Goal: Information Seeking & Learning: Compare options

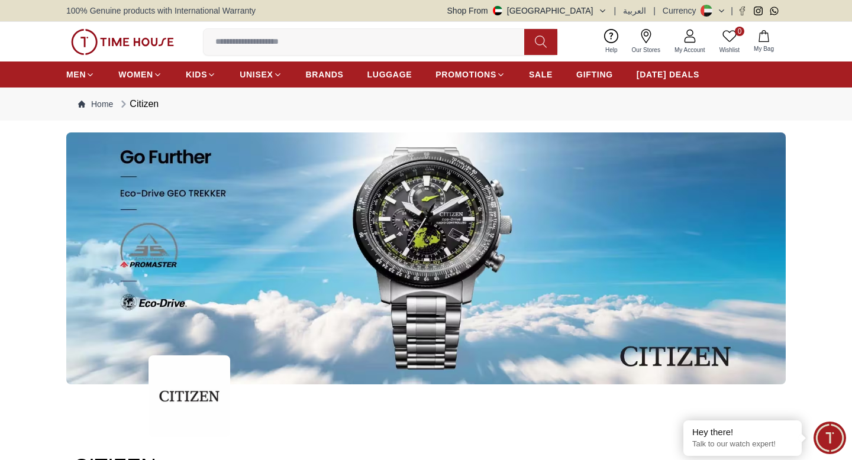
click at [683, 12] on div "Currency" at bounding box center [682, 11] width 38 height 12
click at [722, 8] on icon at bounding box center [721, 11] width 9 height 9
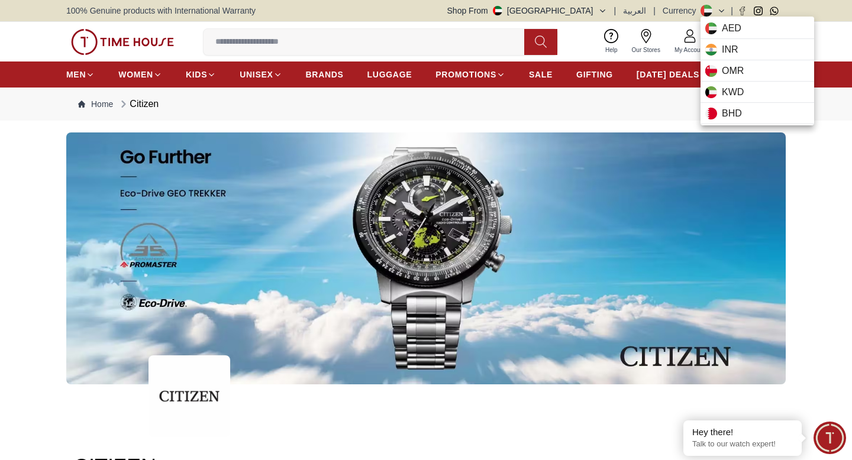
click at [805, 162] on div at bounding box center [426, 230] width 852 height 460
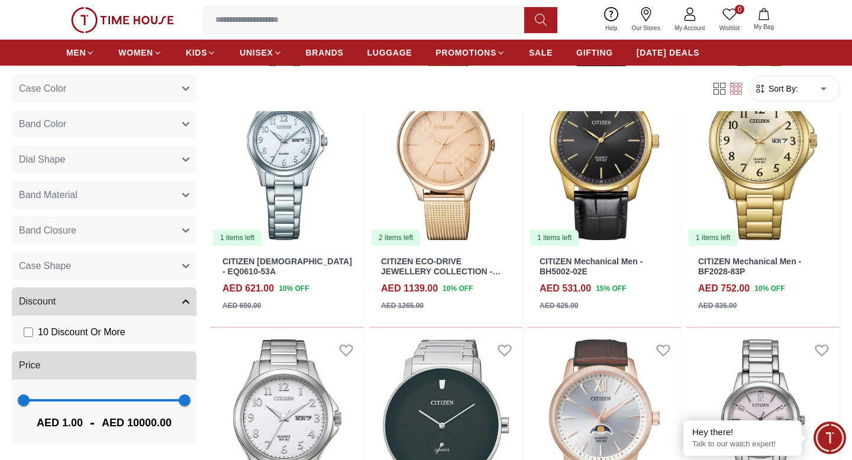
scroll to position [843, 0]
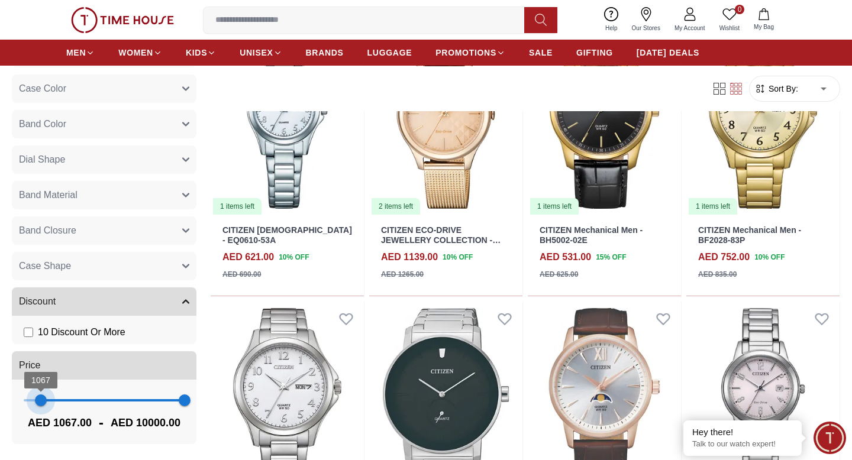
type input "****"
drag, startPoint x: 21, startPoint y: 400, endPoint x: 40, endPoint y: 402, distance: 19.0
click at [40, 402] on span "1030" at bounding box center [40, 401] width 12 height 12
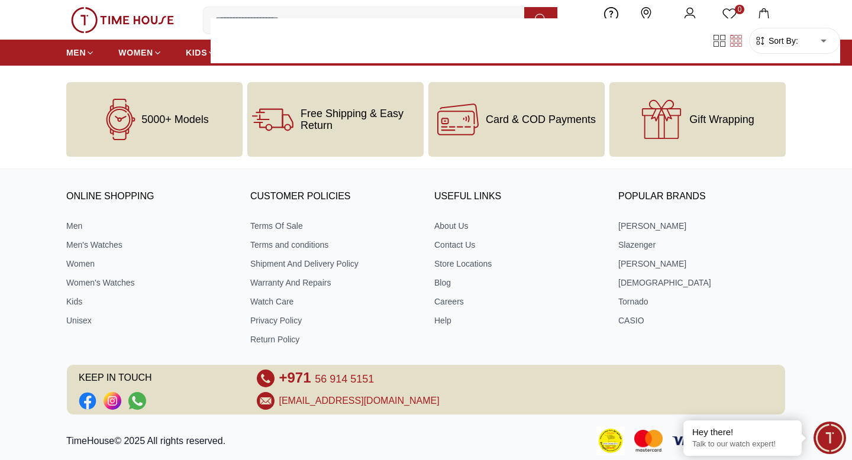
drag, startPoint x: 185, startPoint y: 400, endPoint x: 155, endPoint y: 400, distance: 30.2
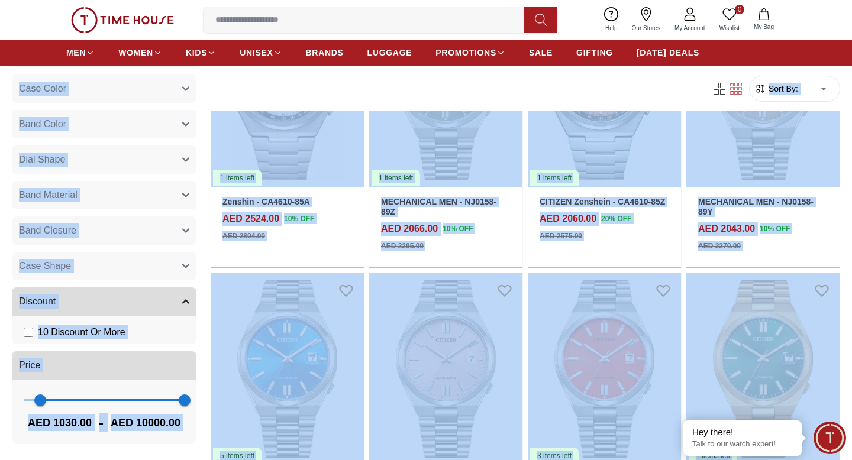
scroll to position [934, 0]
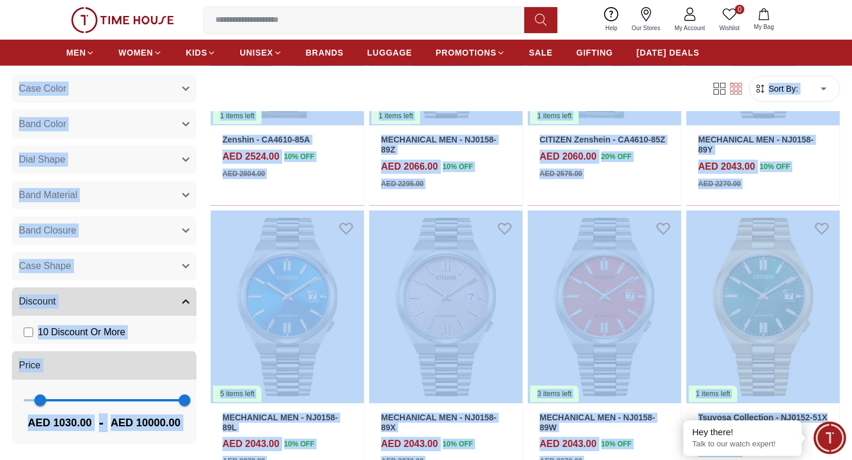
click at [96, 452] on div "41 Results Found Filter By Clear Case Material Stainless Steel Titanium 316L St…" at bounding box center [426, 331] width 828 height 1477
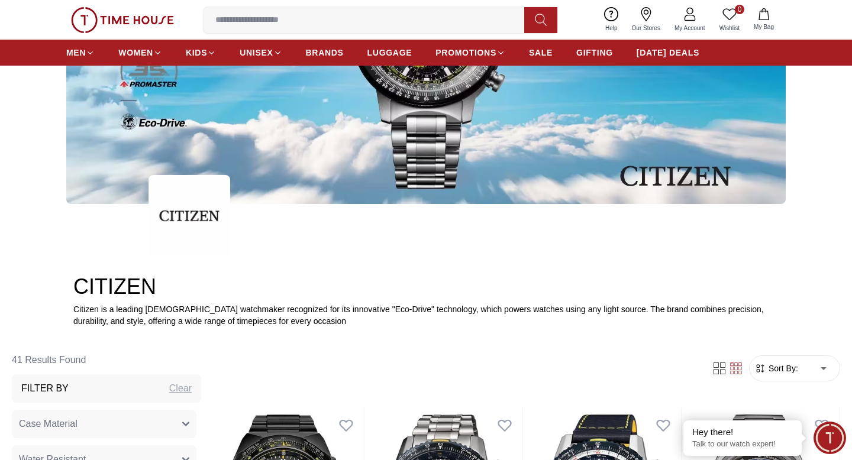
scroll to position [0, 0]
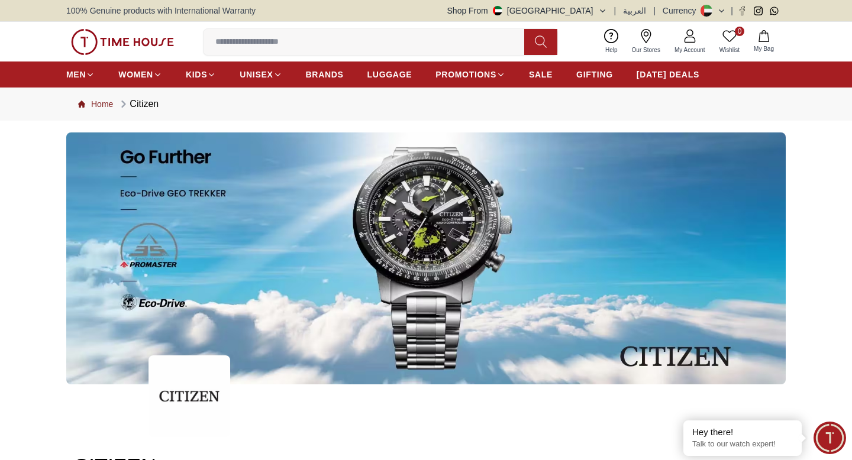
click at [109, 106] on link "Home" at bounding box center [95, 104] width 35 height 12
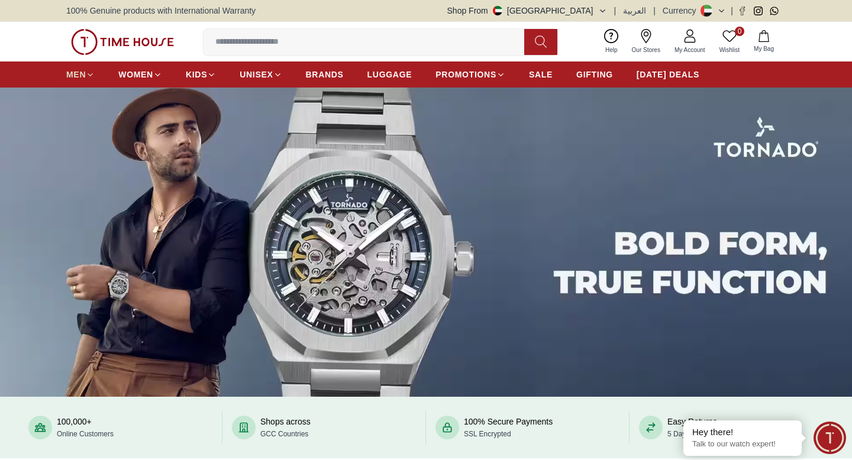
click at [85, 73] on span "MEN" at bounding box center [76, 75] width 20 height 12
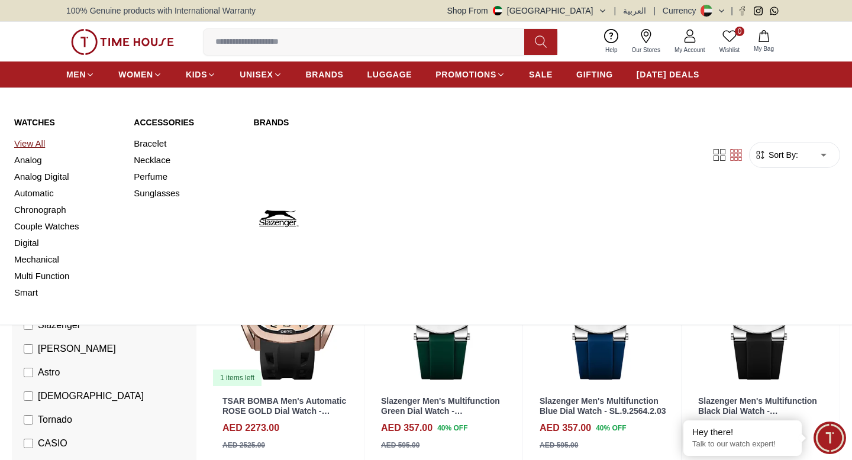
click at [32, 142] on link "View All" at bounding box center [66, 143] width 105 height 17
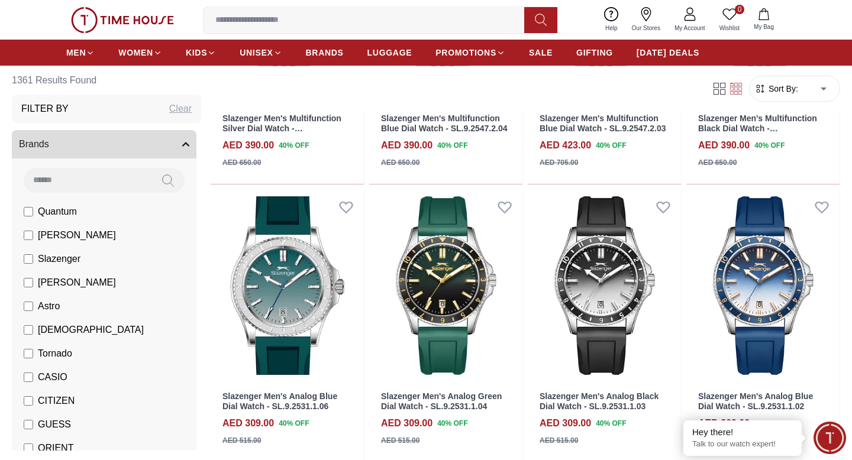
scroll to position [1597, 0]
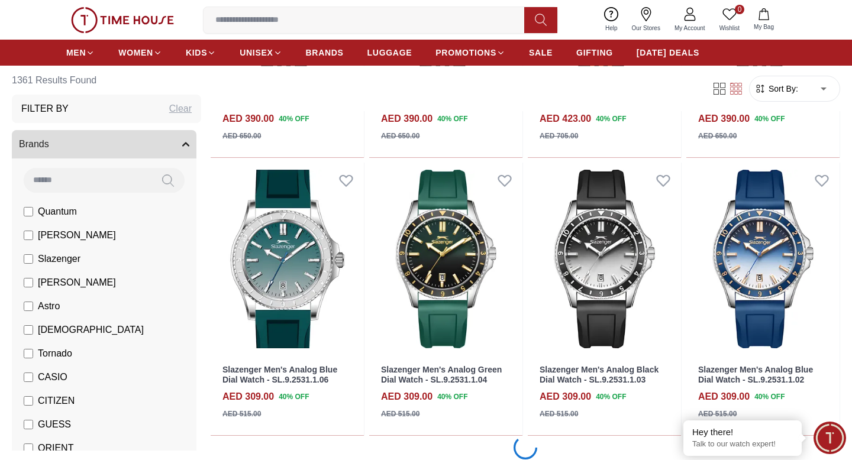
scroll to position [1012, 0]
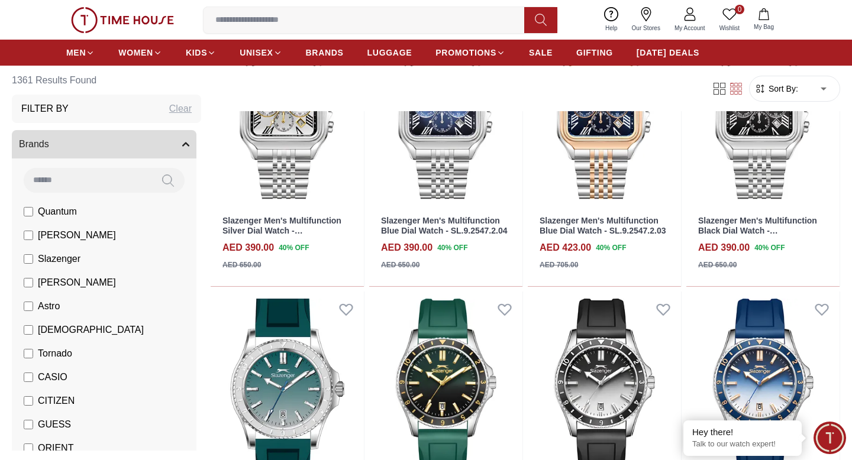
click at [186, 148] on button "Brands" at bounding box center [104, 144] width 185 height 28
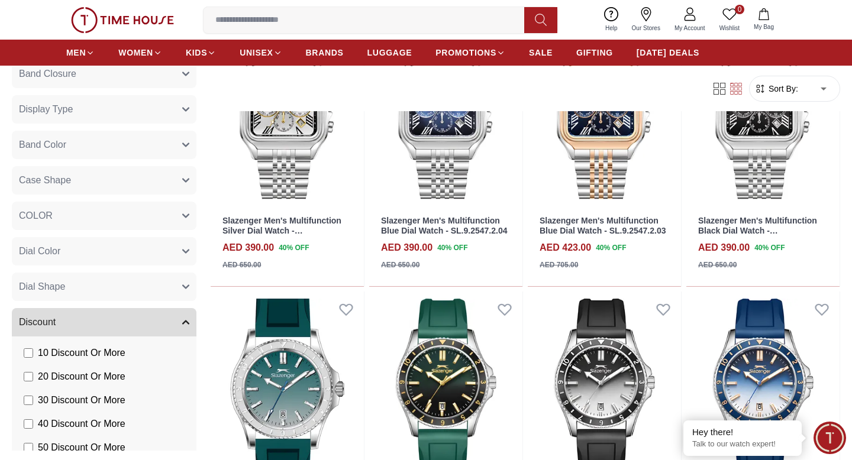
scroll to position [324, 0]
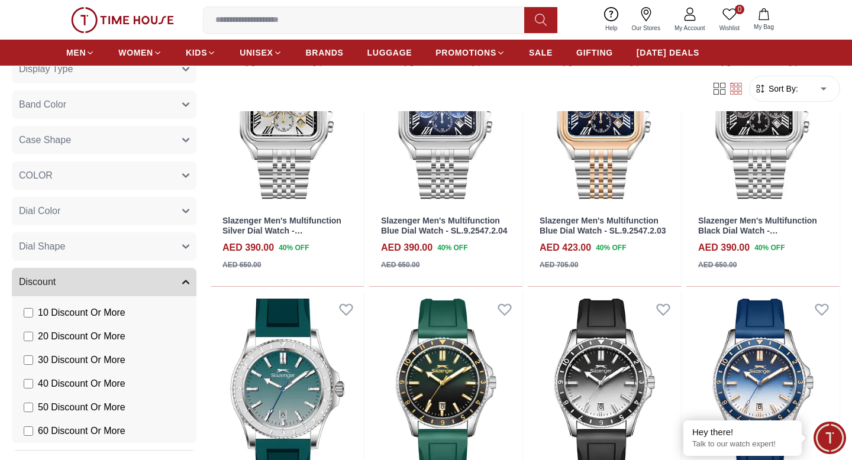
click at [175, 282] on button "Discount" at bounding box center [104, 282] width 185 height 28
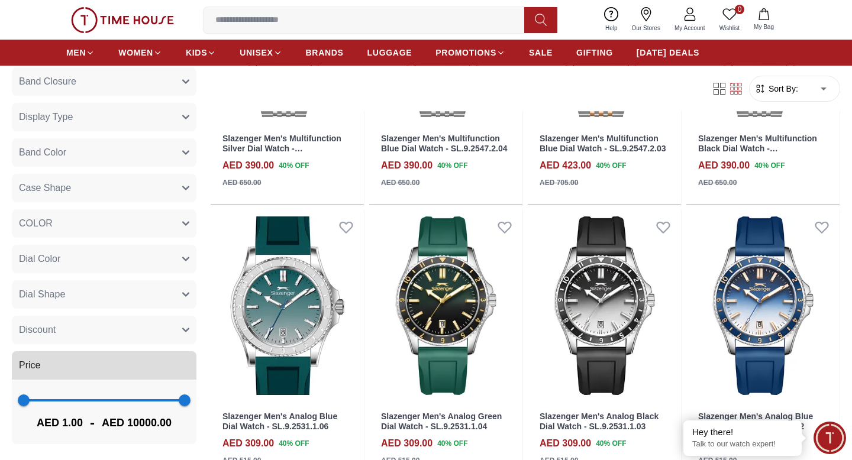
scroll to position [1106, 0]
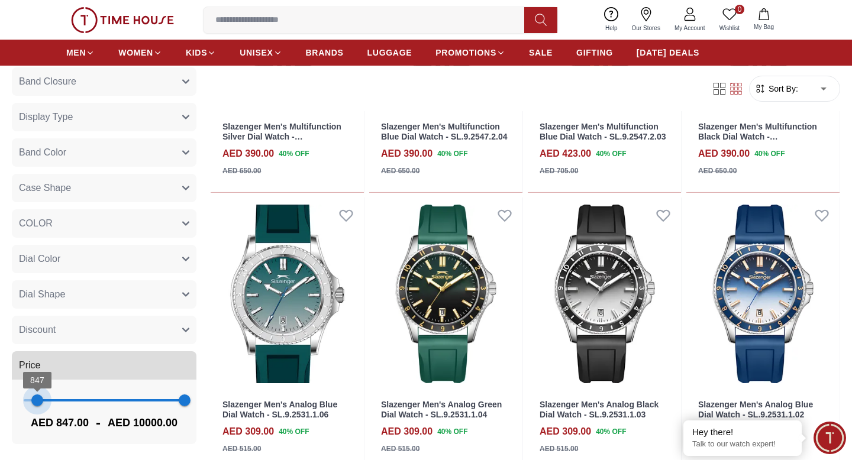
click at [37, 399] on span "847 10000" at bounding box center [104, 401] width 161 height 18
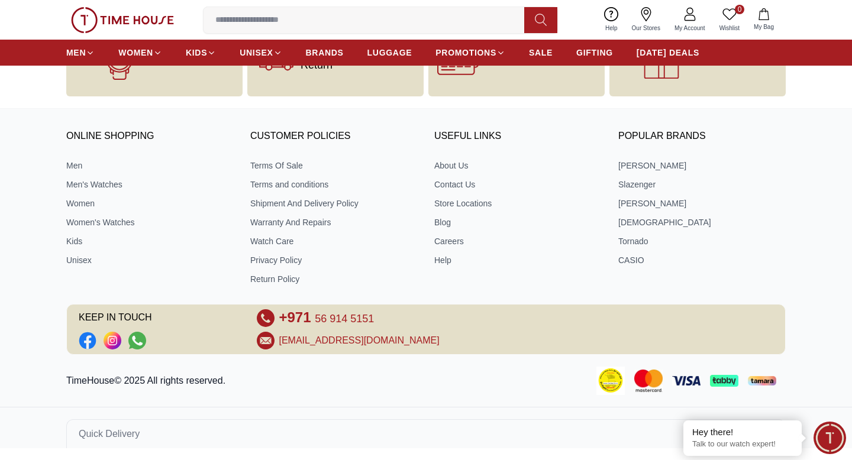
scroll to position [507, 0]
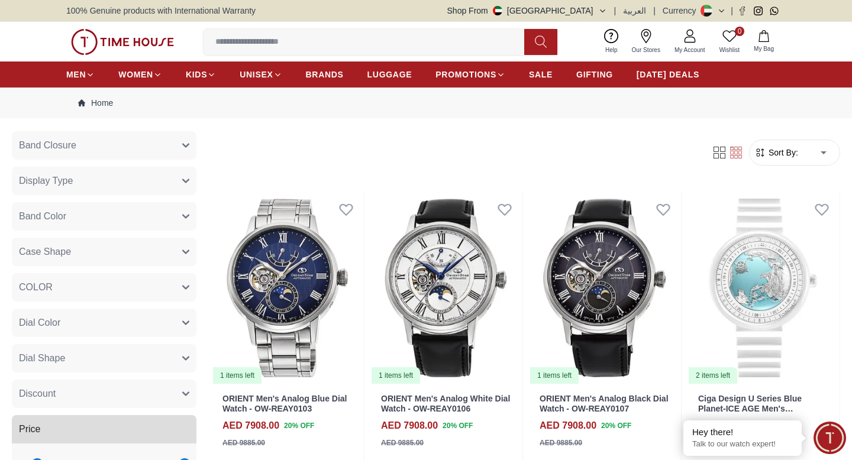
drag, startPoint x: 68, startPoint y: 400, endPoint x: 70, endPoint y: 406, distance: 6.7
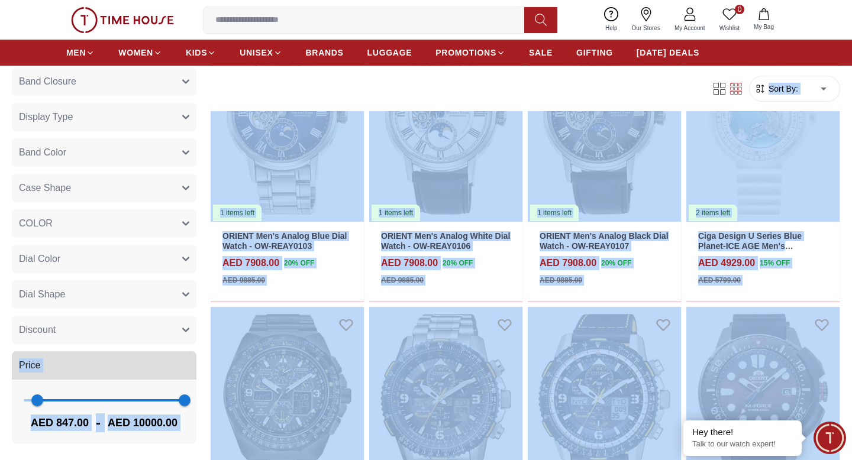
scroll to position [179, 0]
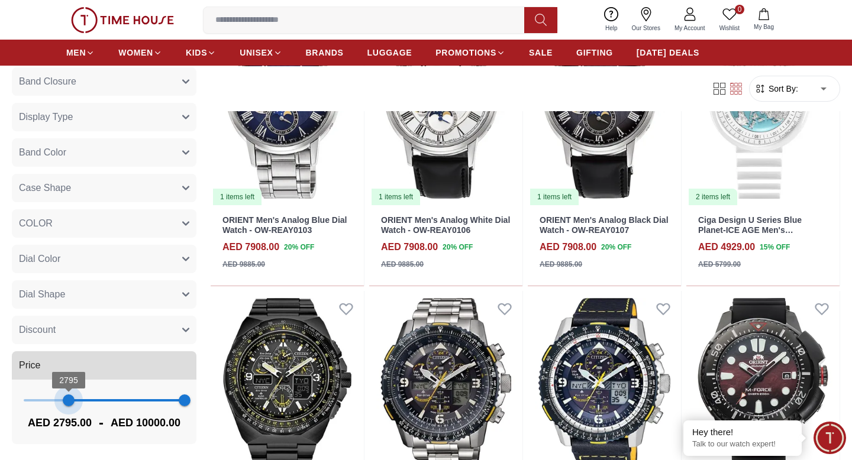
click at [69, 400] on span "2795 10000" at bounding box center [104, 401] width 161 height 18
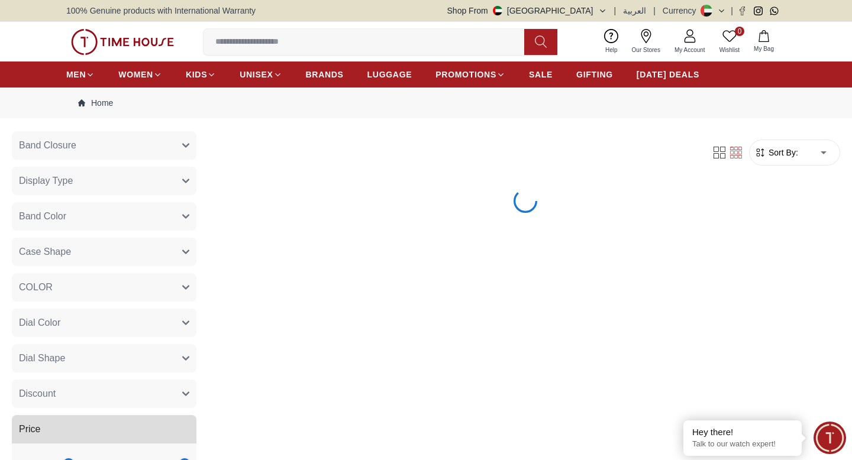
click at [68, 400] on button "Discount" at bounding box center [104, 394] width 185 height 28
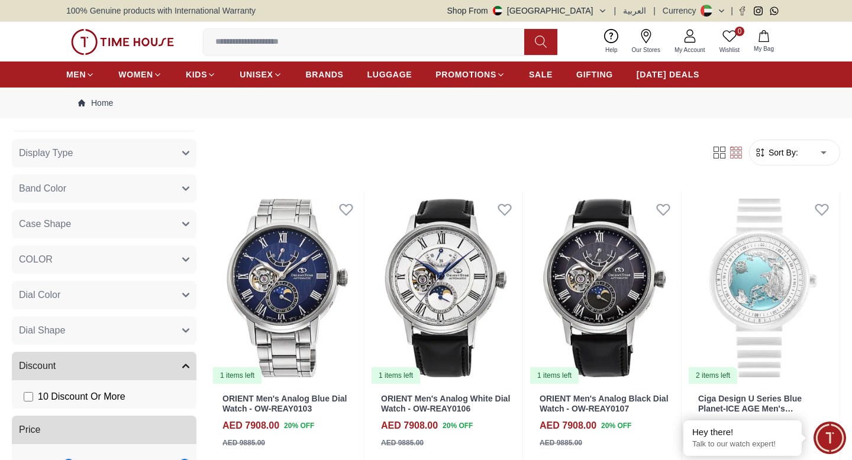
click at [82, 366] on button "Discount" at bounding box center [104, 366] width 185 height 28
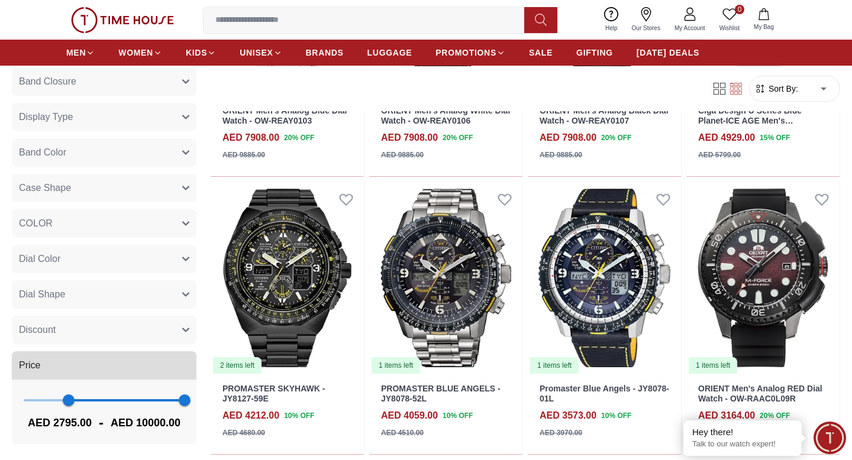
scroll to position [289, 0]
type input "****"
click at [41, 401] on span "2795 10000" at bounding box center [104, 401] width 161 height 18
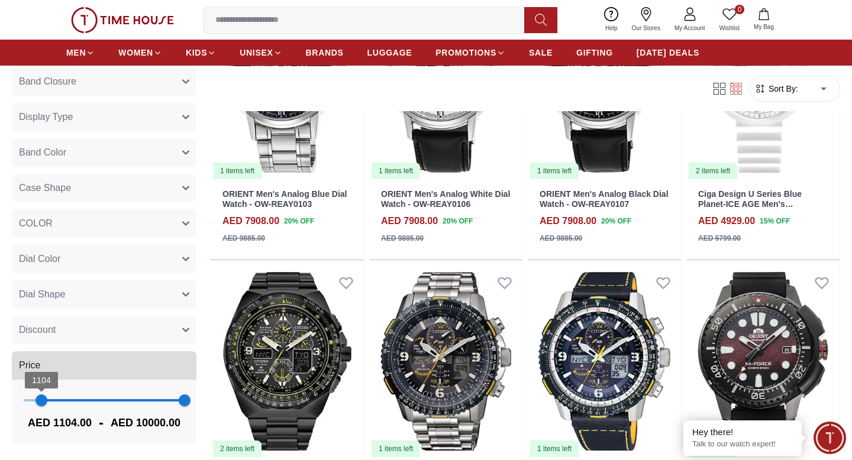
scroll to position [217, 0]
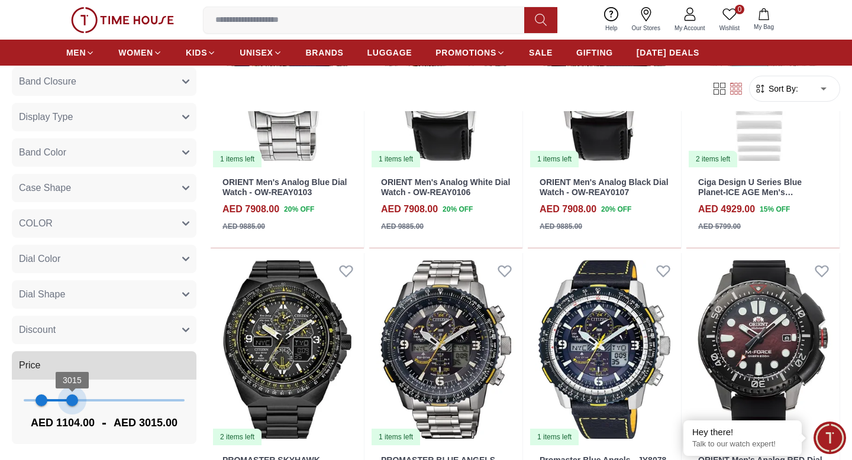
type input "****"
drag, startPoint x: 183, startPoint y: 402, endPoint x: 73, endPoint y: 400, distance: 110.6
click at [73, 400] on span "3052" at bounding box center [73, 401] width 12 height 12
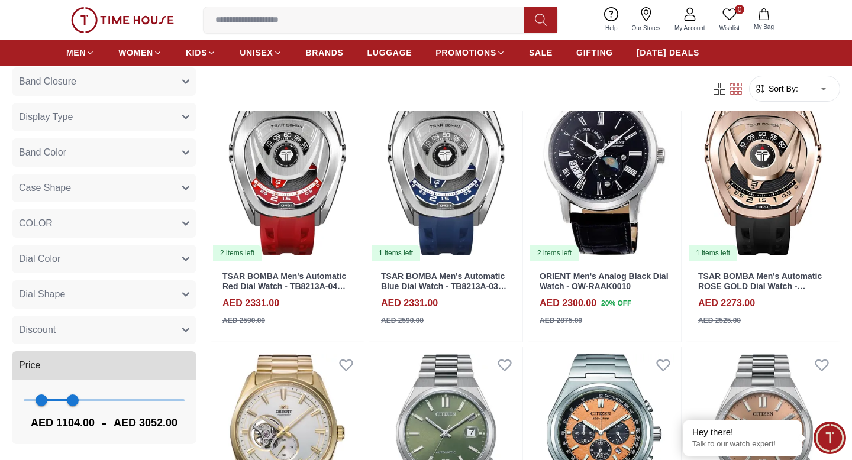
scroll to position [679, 0]
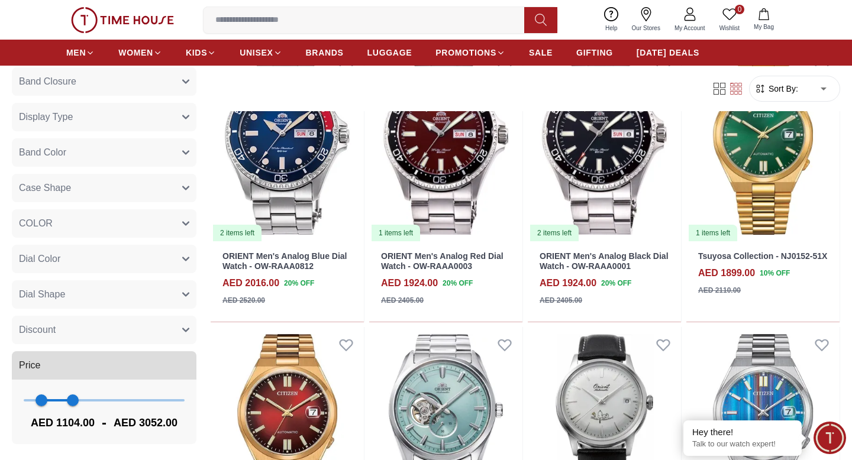
scroll to position [1578, 0]
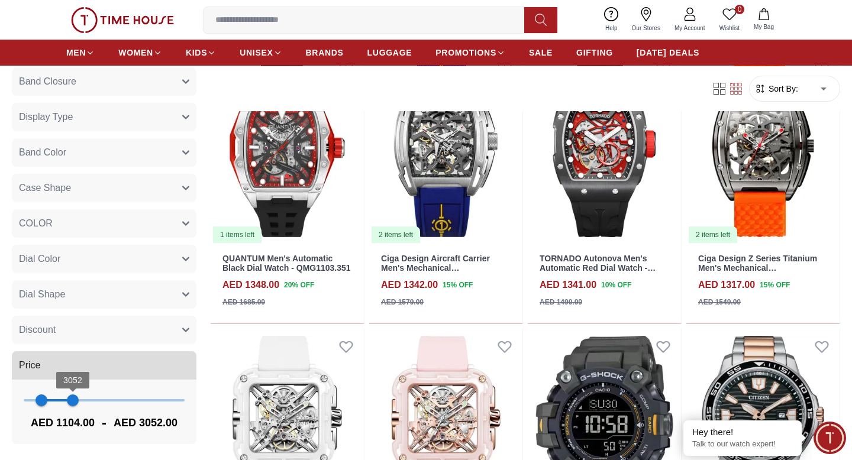
scroll to position [5309, 0]
